Goal: Task Accomplishment & Management: Manage account settings

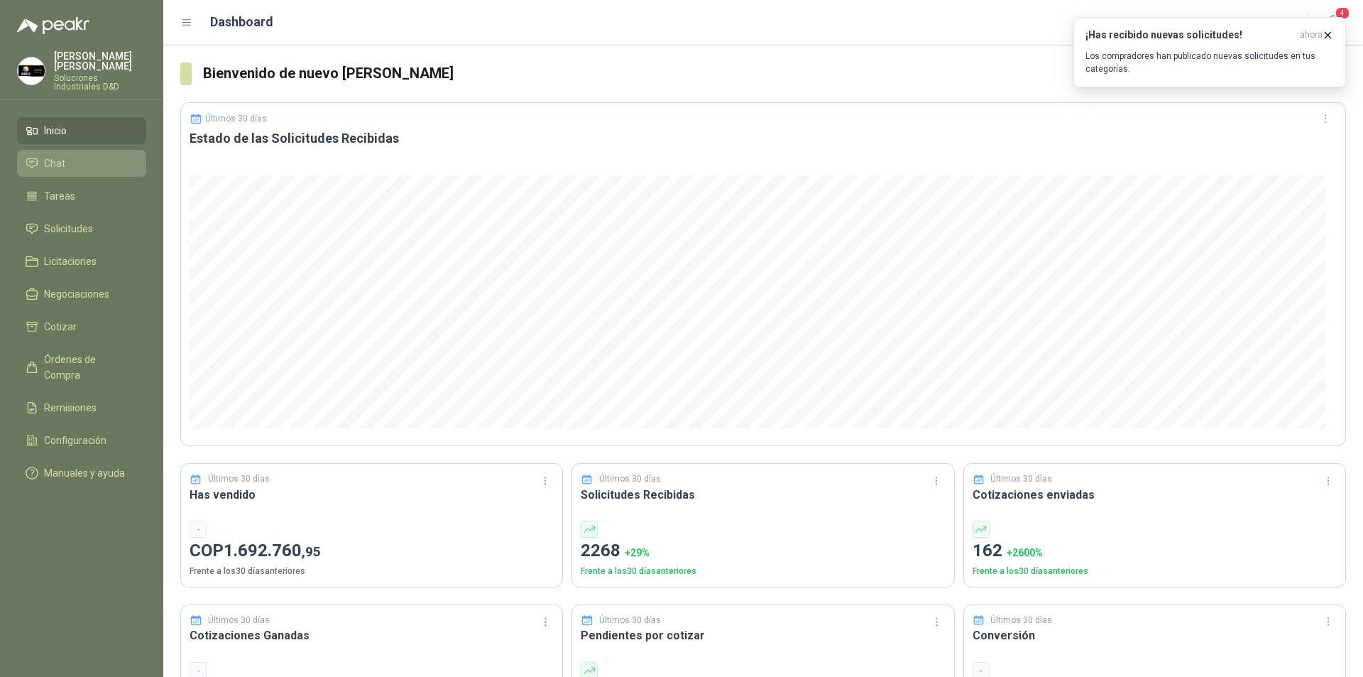
click at [62, 155] on span "Chat" at bounding box center [54, 163] width 21 height 16
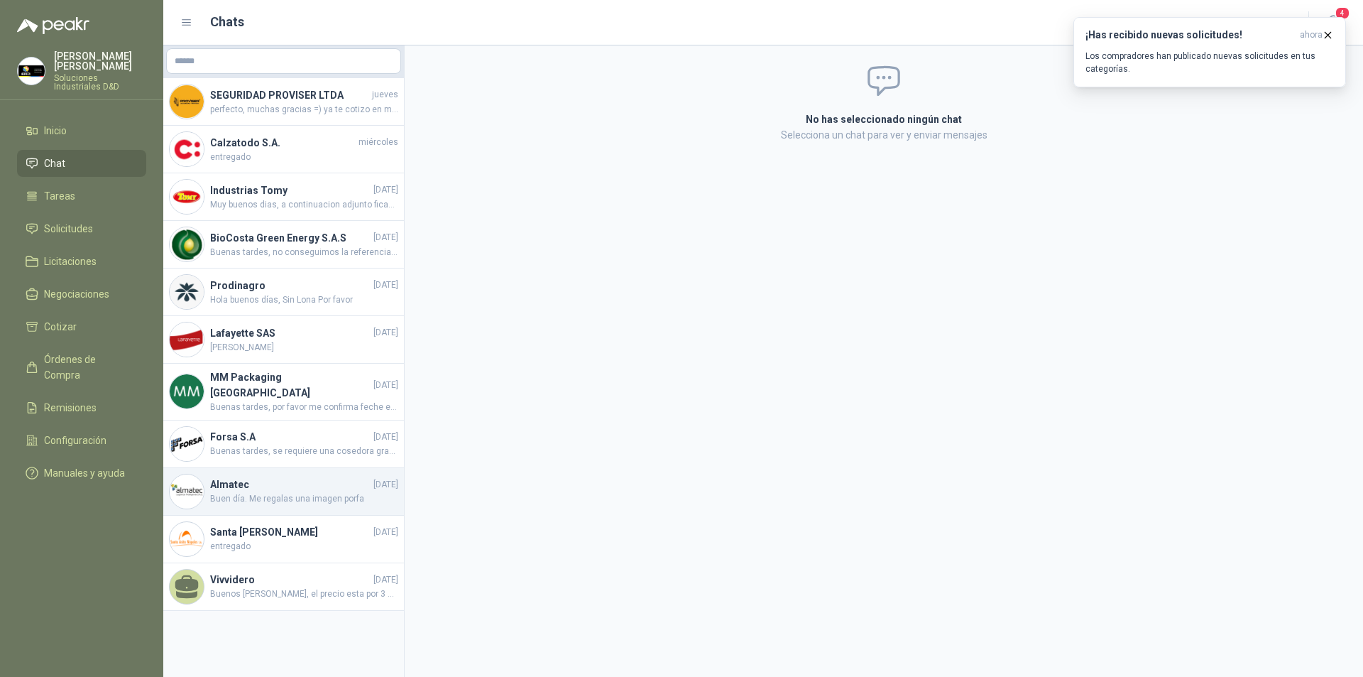
click at [318, 492] on span "Buen día. Me regalas una imagen porfa" at bounding box center [304, 498] width 188 height 13
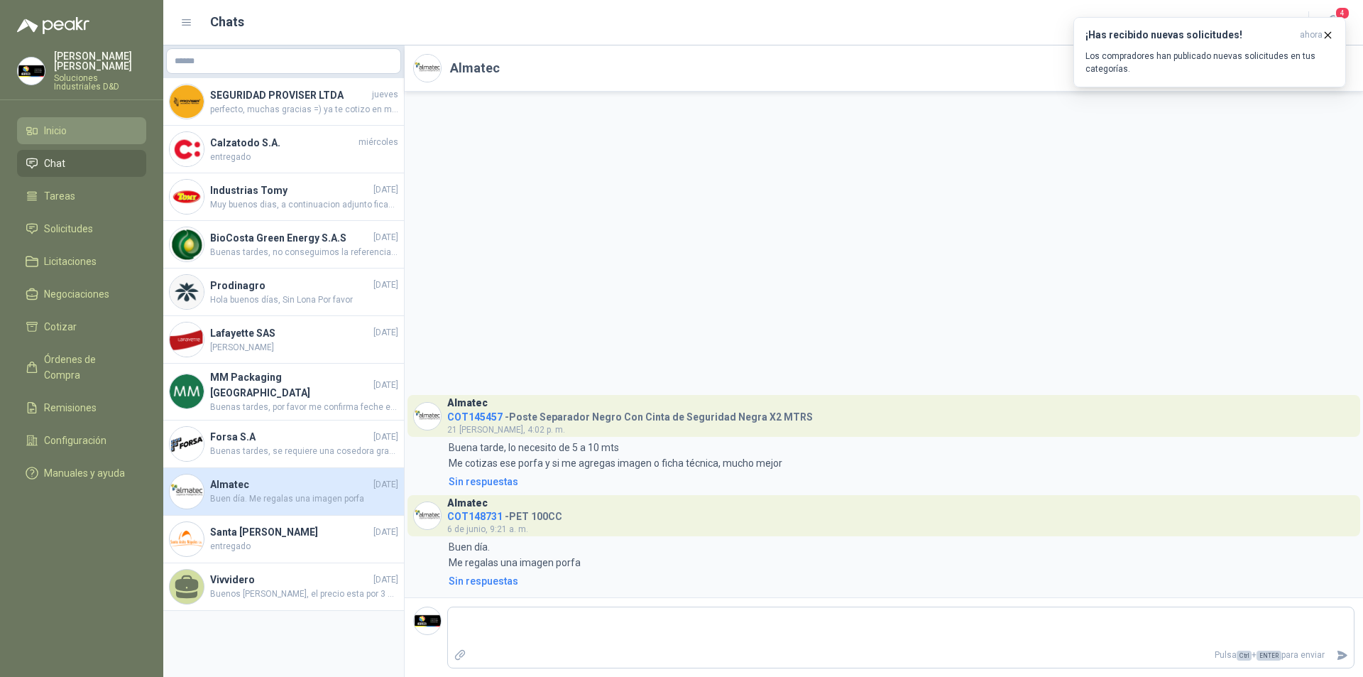
click at [55, 123] on span "Inicio" at bounding box center [55, 131] width 23 height 16
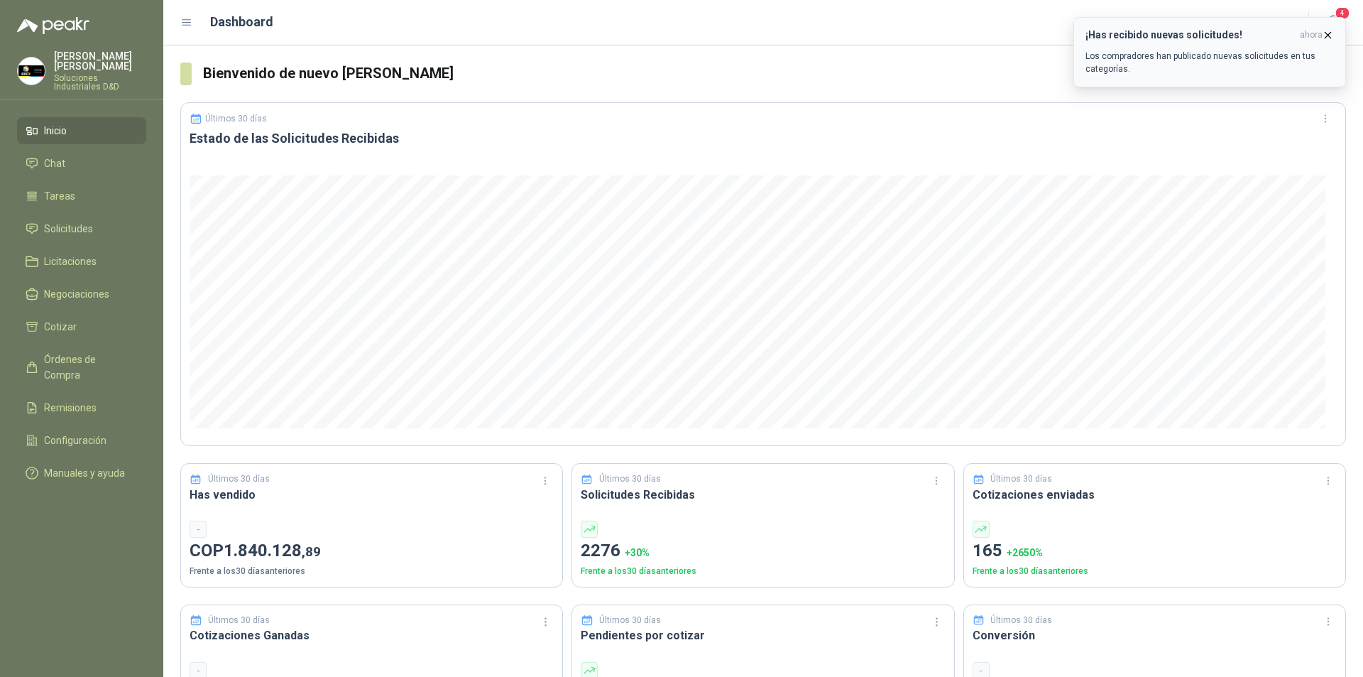
click at [1326, 33] on icon "button" at bounding box center [1329, 35] width 6 height 6
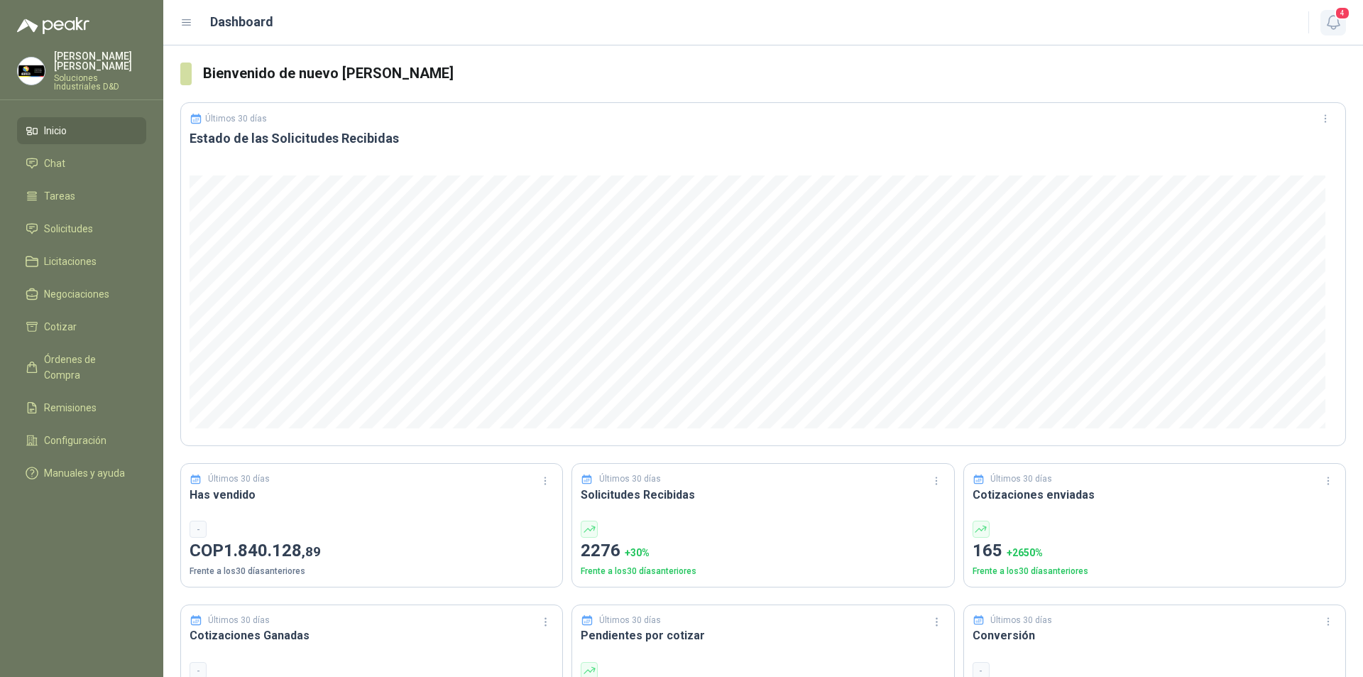
click at [1337, 20] on span "4" at bounding box center [1343, 12] width 16 height 13
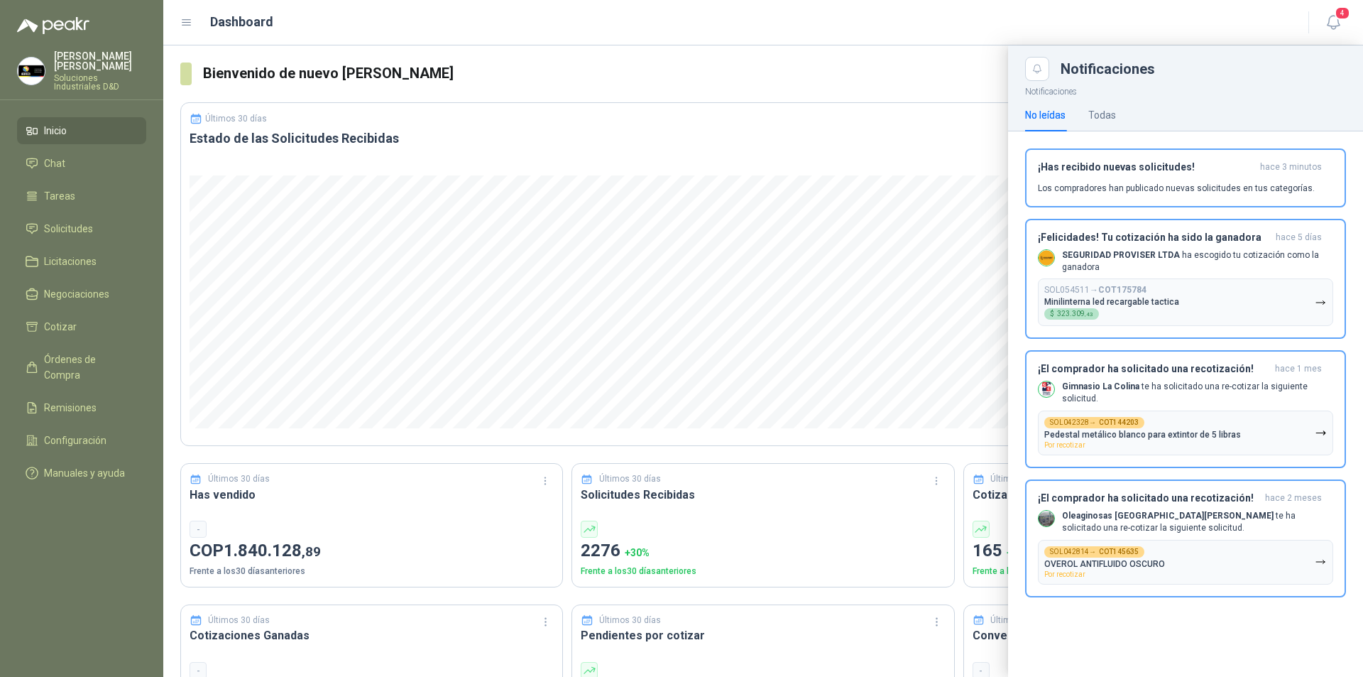
click at [502, 73] on div at bounding box center [763, 360] width 1200 height 631
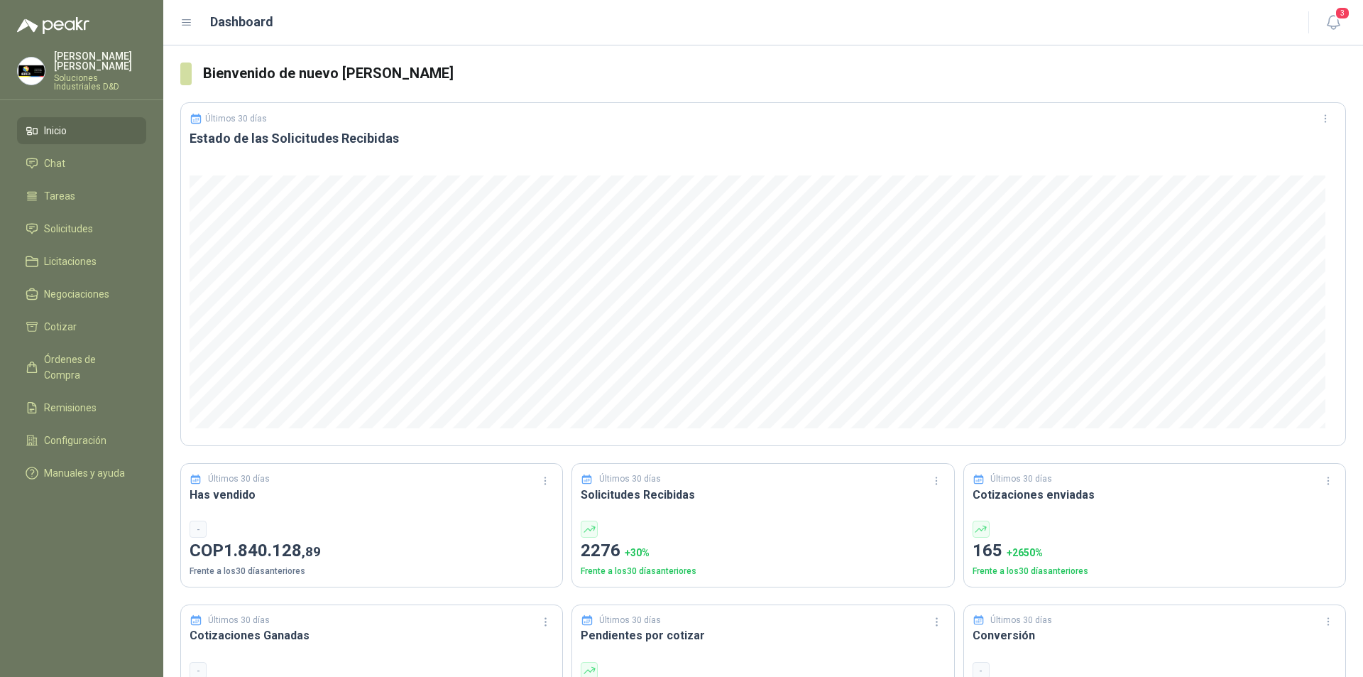
click at [76, 123] on li "Inicio" at bounding box center [82, 131] width 112 height 16
click at [62, 188] on span "Tareas" at bounding box center [59, 196] width 31 height 16
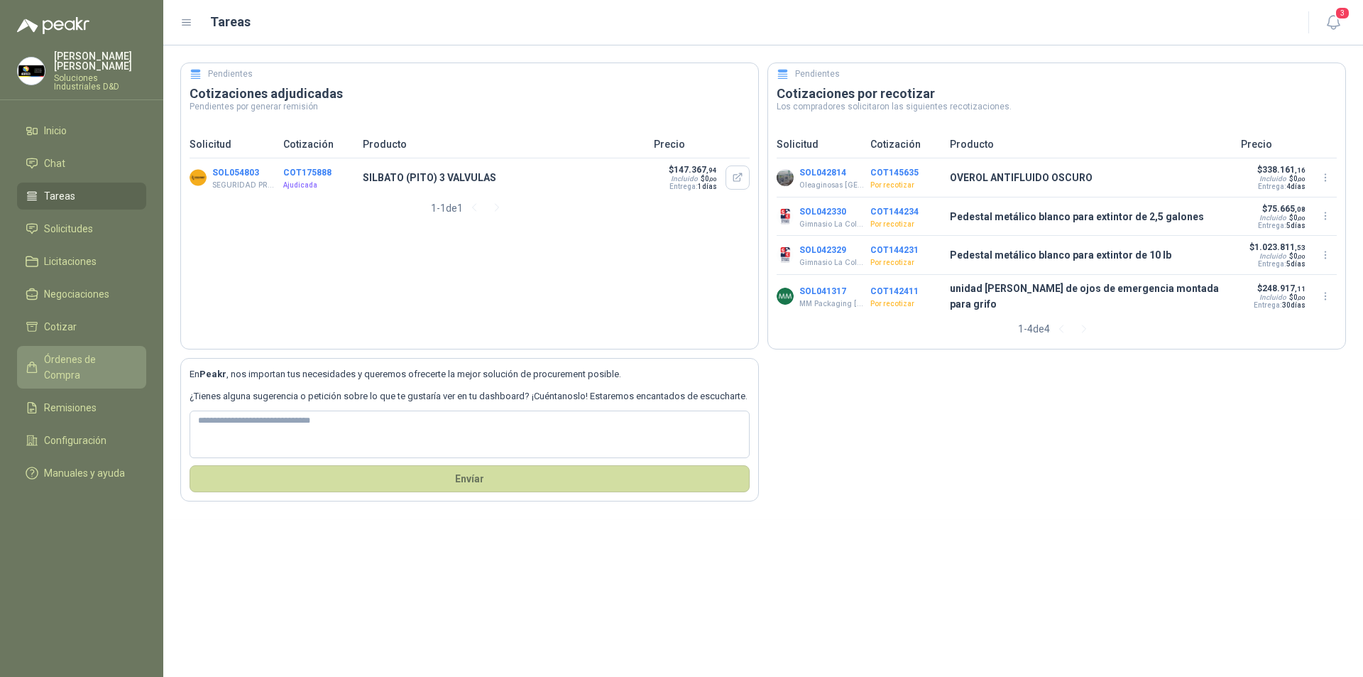
click at [65, 351] on span "Órdenes de Compra" at bounding box center [88, 366] width 89 height 31
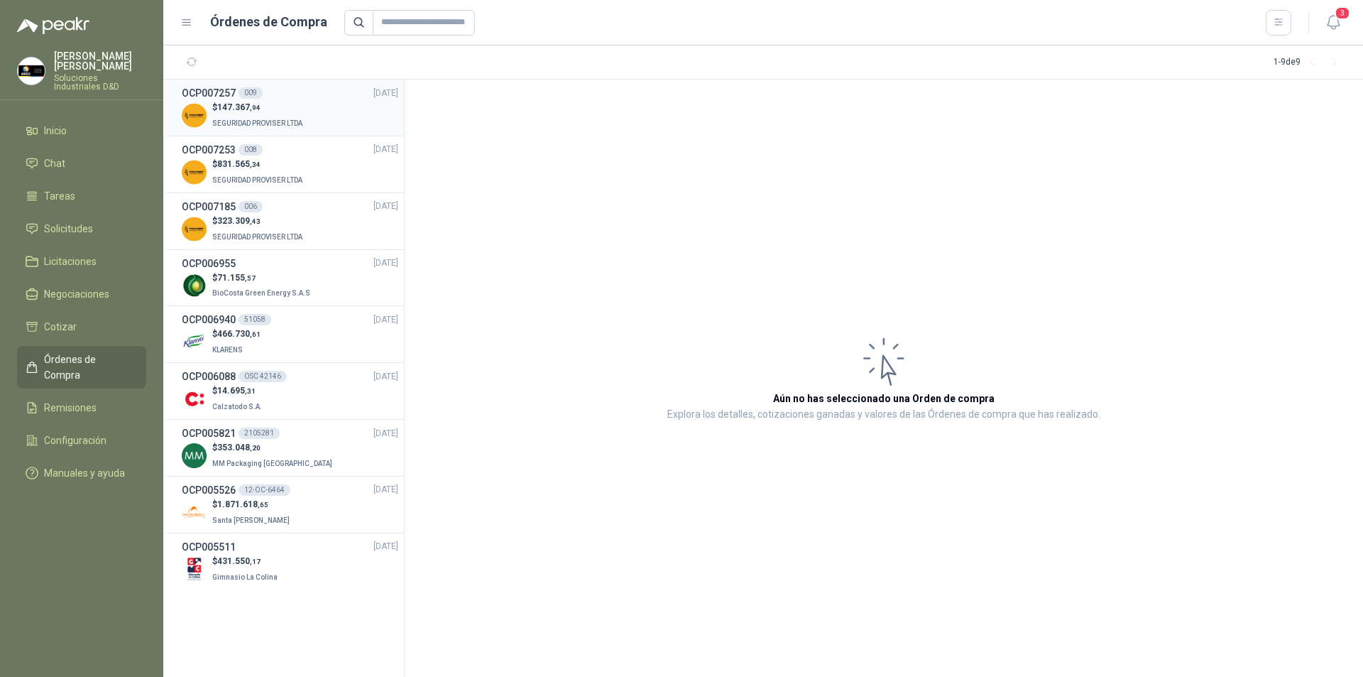
click at [255, 110] on span ",94" at bounding box center [255, 108] width 11 height 8
